Goal: Book appointment/travel/reservation

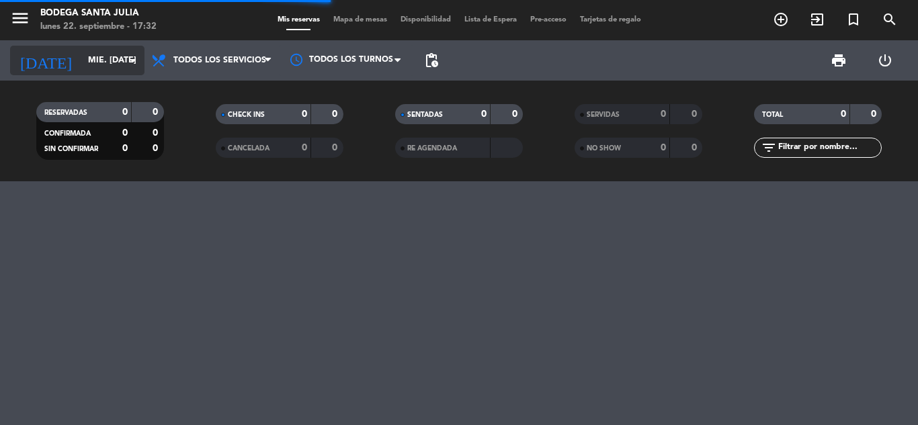
click at [110, 58] on input "mié. [DATE]" at bounding box center [138, 60] width 114 height 23
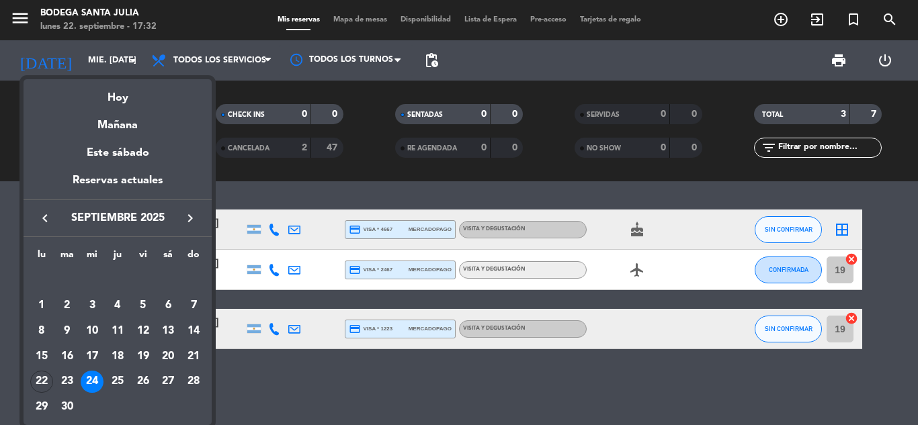
click at [190, 220] on icon "keyboard_arrow_right" at bounding box center [190, 218] width 16 height 16
click at [143, 329] on div "10" at bounding box center [143, 331] width 23 height 23
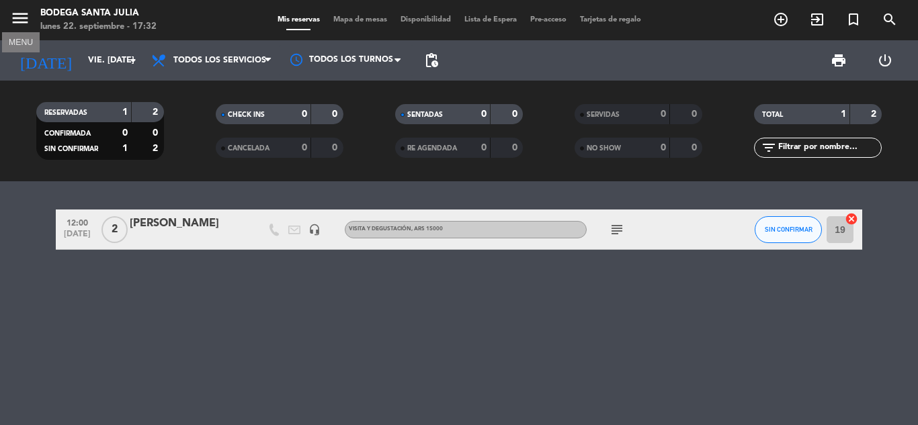
click at [21, 17] on icon "menu" at bounding box center [20, 18] width 20 height 20
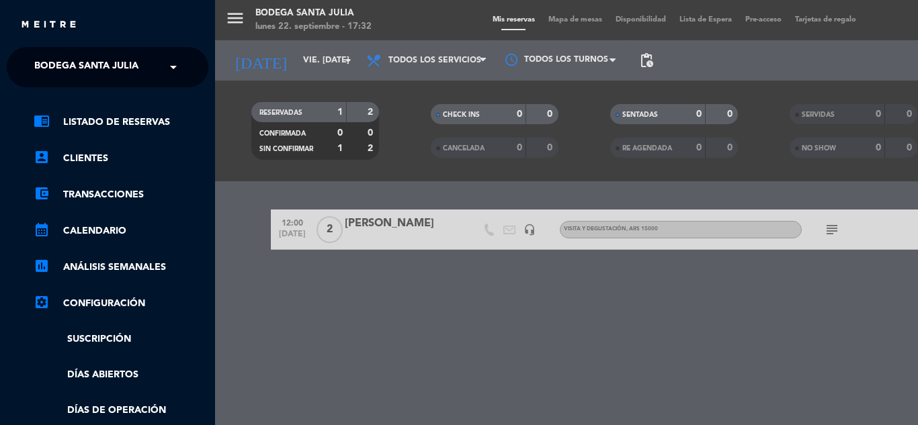
click at [130, 70] on span "Bodega Santa Julia" at bounding box center [86, 67] width 104 height 28
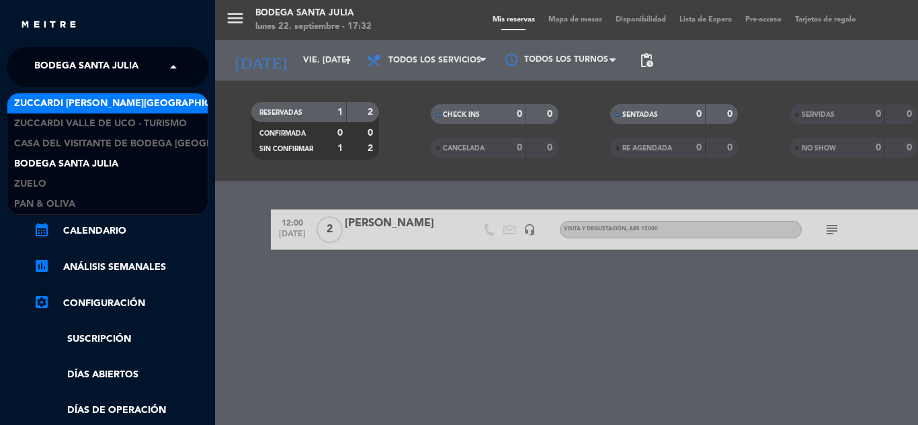
click at [163, 100] on span "Zuccardi [PERSON_NAME][GEOGRAPHIC_DATA] - Restaurant [PERSON_NAME][GEOGRAPHIC_D…" at bounding box center [253, 103] width 479 height 15
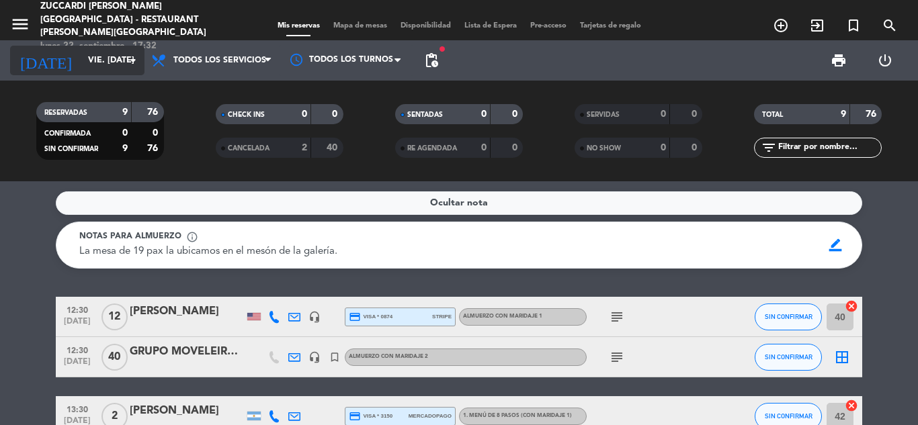
click at [99, 51] on input "vie. [DATE]" at bounding box center [138, 60] width 114 height 23
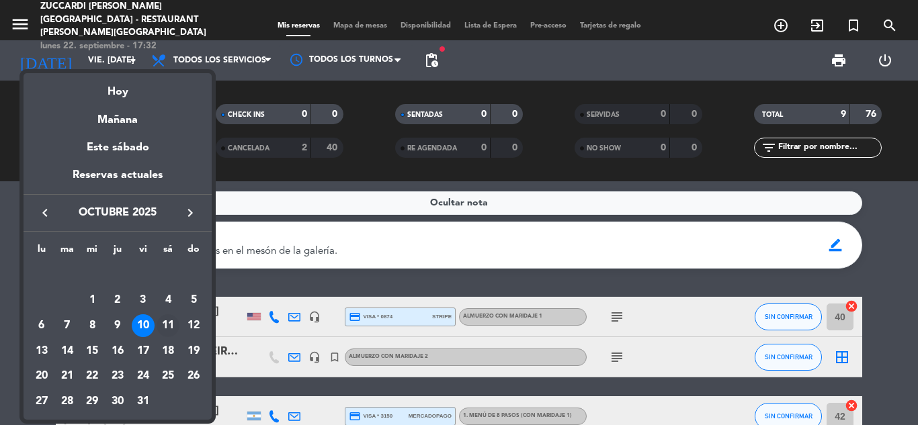
click at [165, 323] on div "11" at bounding box center [168, 326] width 23 height 23
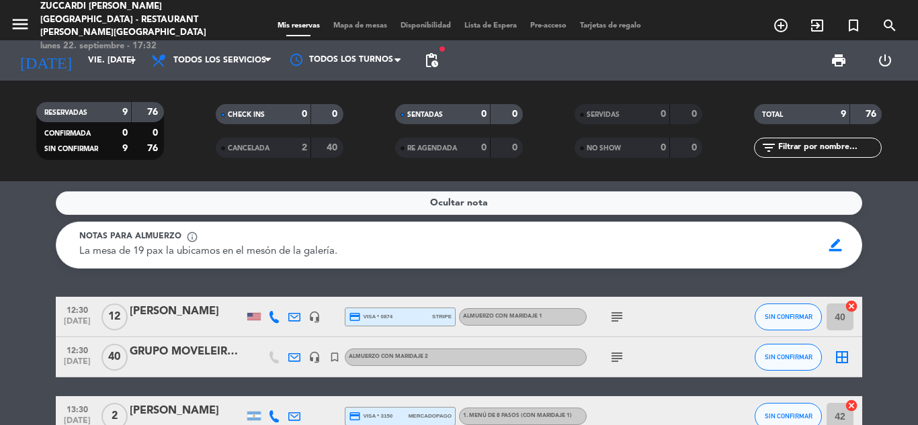
type input "sáb. [DATE]"
